Goal: Information Seeking & Learning: Learn about a topic

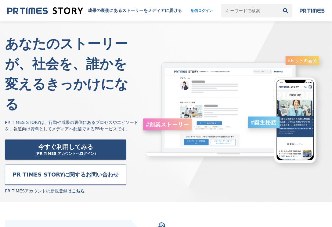
click at [63, 15] on link "成果の裏側にあるストーリーをメディアに届ける" at bounding box center [94, 11] width 175 height 8
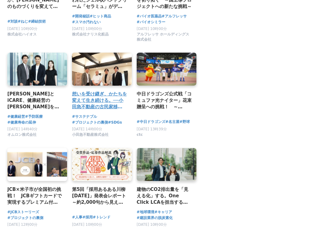
scroll to position [1005, 0]
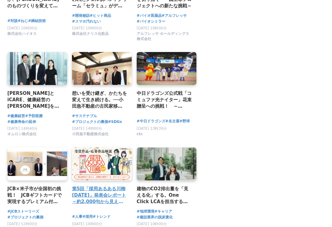
click at [125, 154] on link at bounding box center [102, 163] width 63 height 34
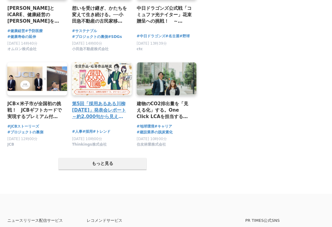
scroll to position [1090, 0]
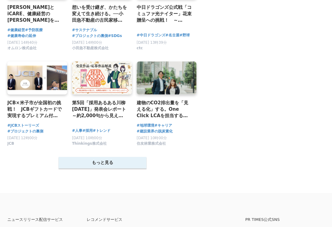
click at [111, 160] on button "もっと見る" at bounding box center [103, 163] width 88 height 12
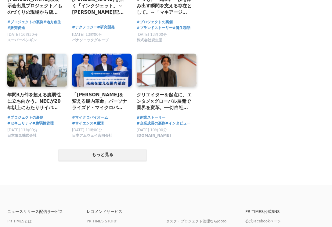
scroll to position [1685, 0]
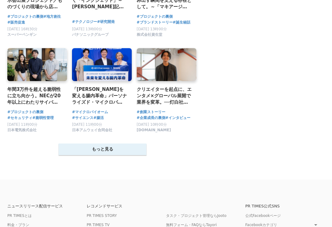
click at [118, 152] on button "もっと見る" at bounding box center [103, 149] width 88 height 12
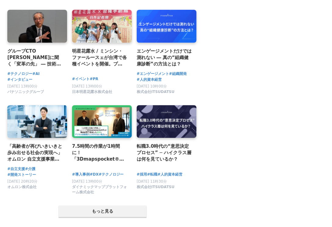
scroll to position [2219, 0]
click at [111, 207] on button "もっと見る" at bounding box center [103, 211] width 88 height 12
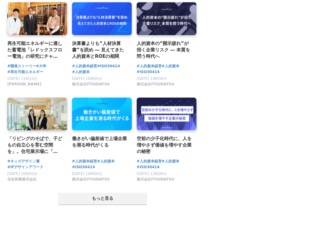
scroll to position [2814, 0]
